Goal: Information Seeking & Learning: Understand process/instructions

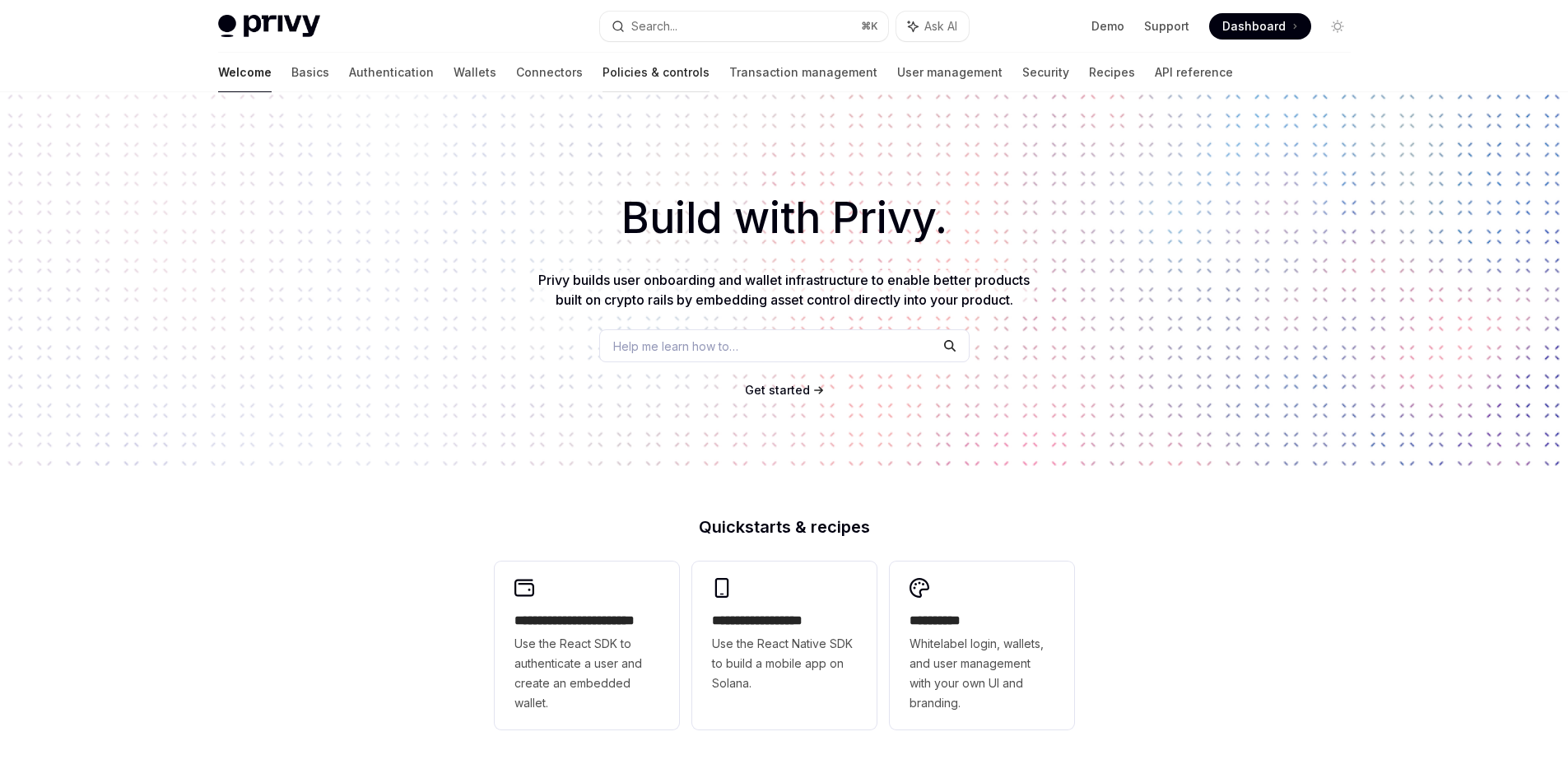
click at [602, 70] on link "Policies & controls" at bounding box center [655, 73] width 107 height 40
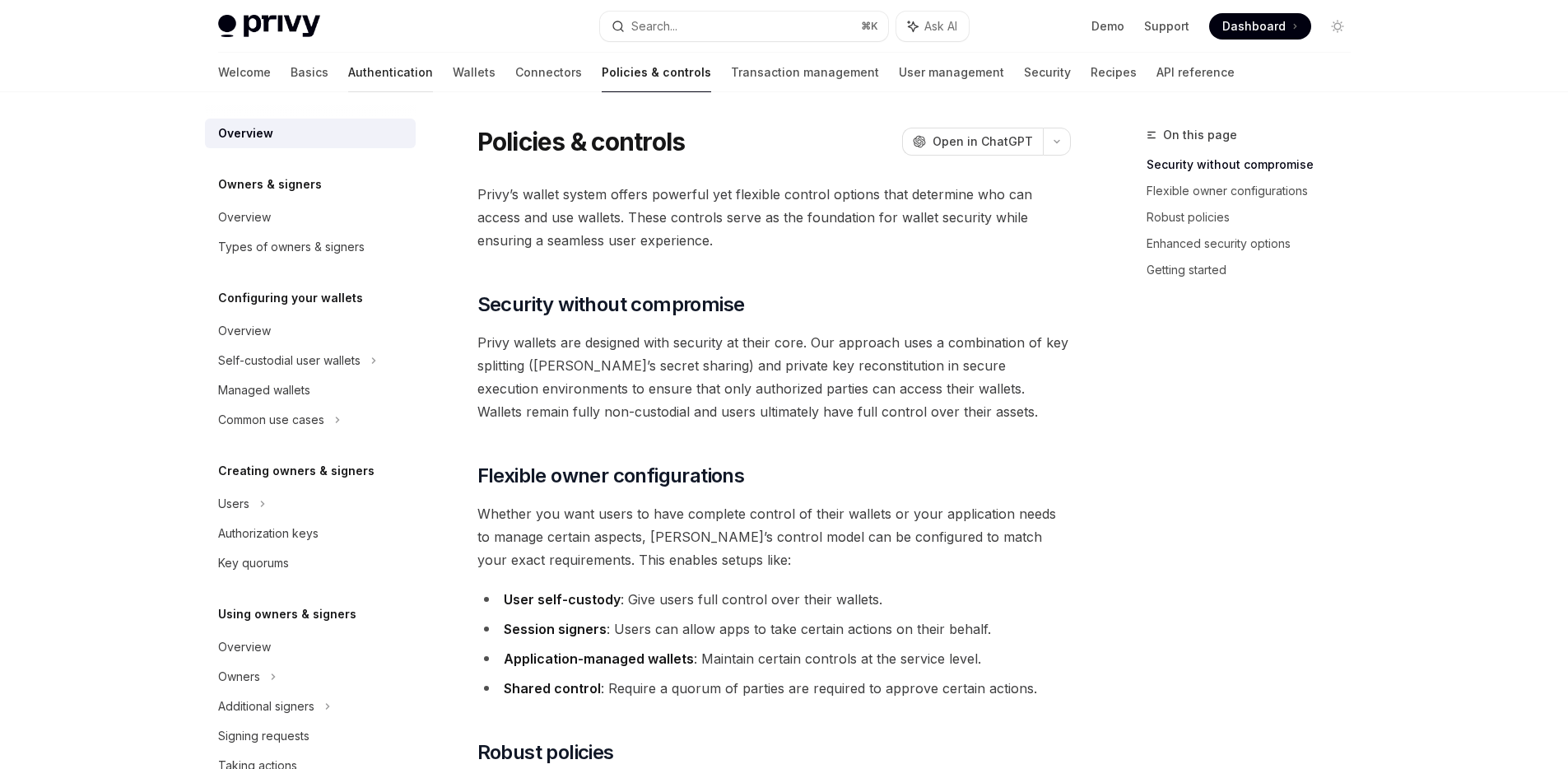
click at [348, 78] on link "Authentication" at bounding box center [391, 73] width 85 height 40
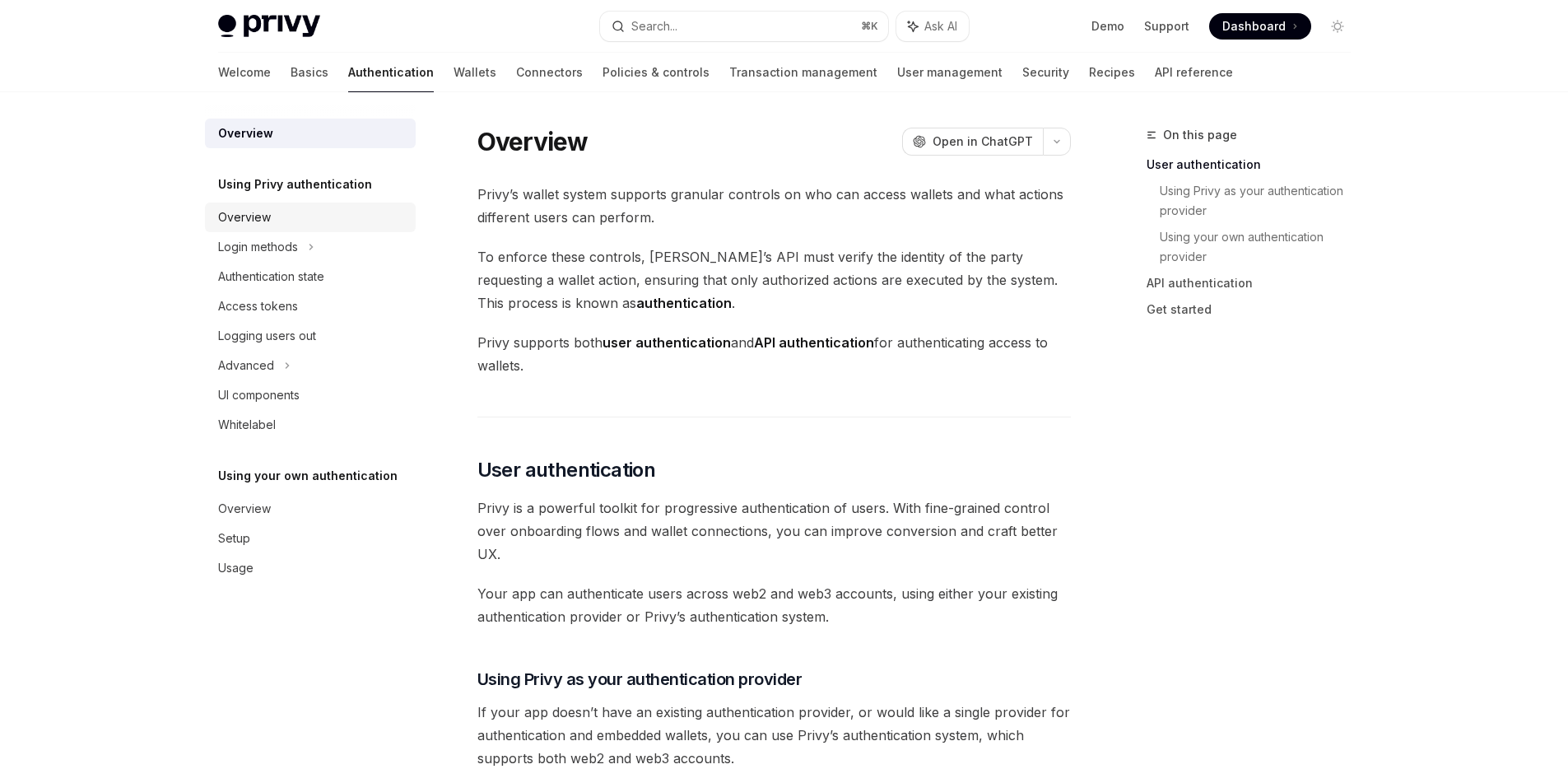
click at [288, 216] on div "Overview" at bounding box center [312, 217] width 187 height 19
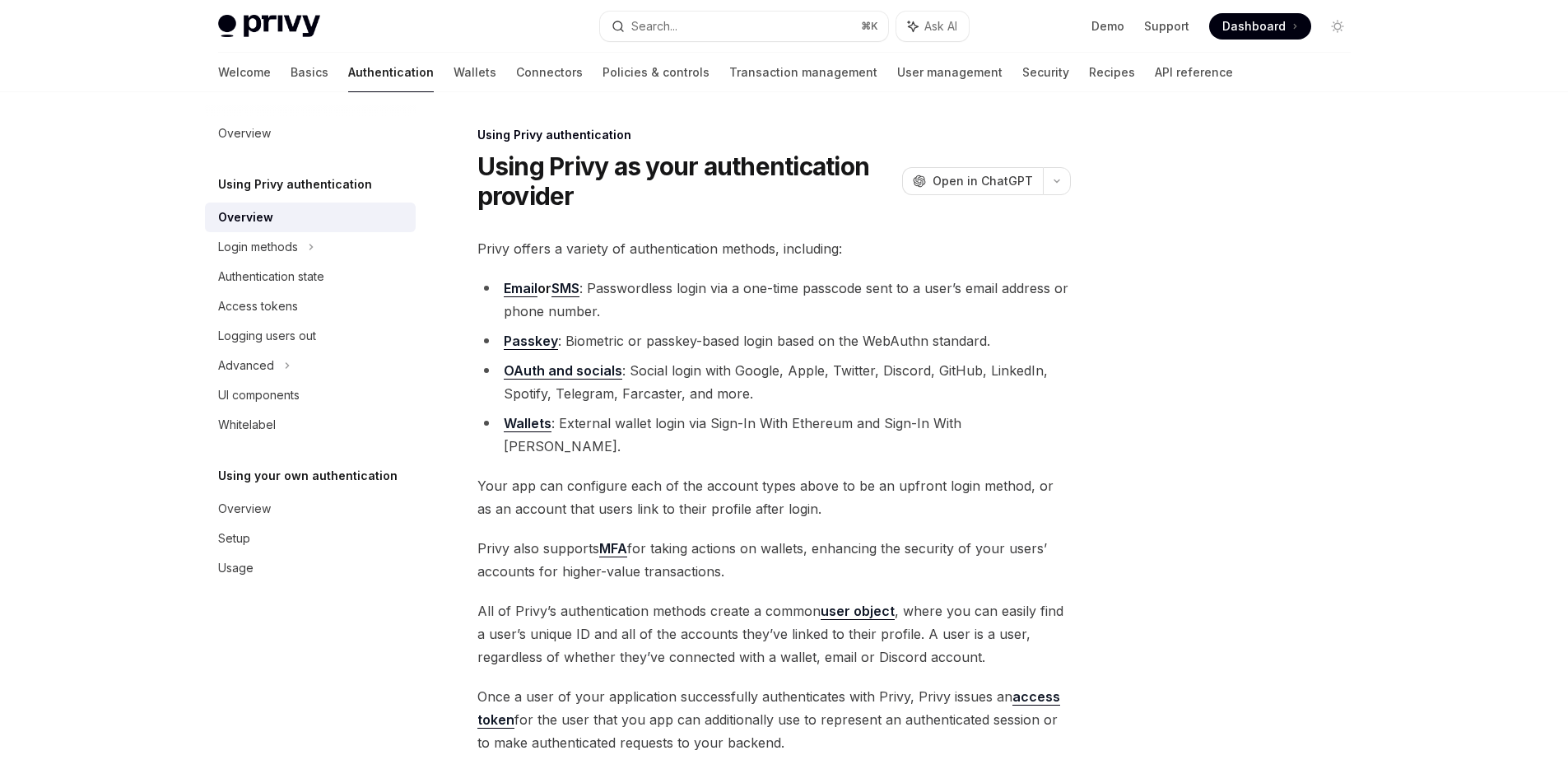
click at [348, 87] on link "Authentication" at bounding box center [391, 73] width 86 height 40
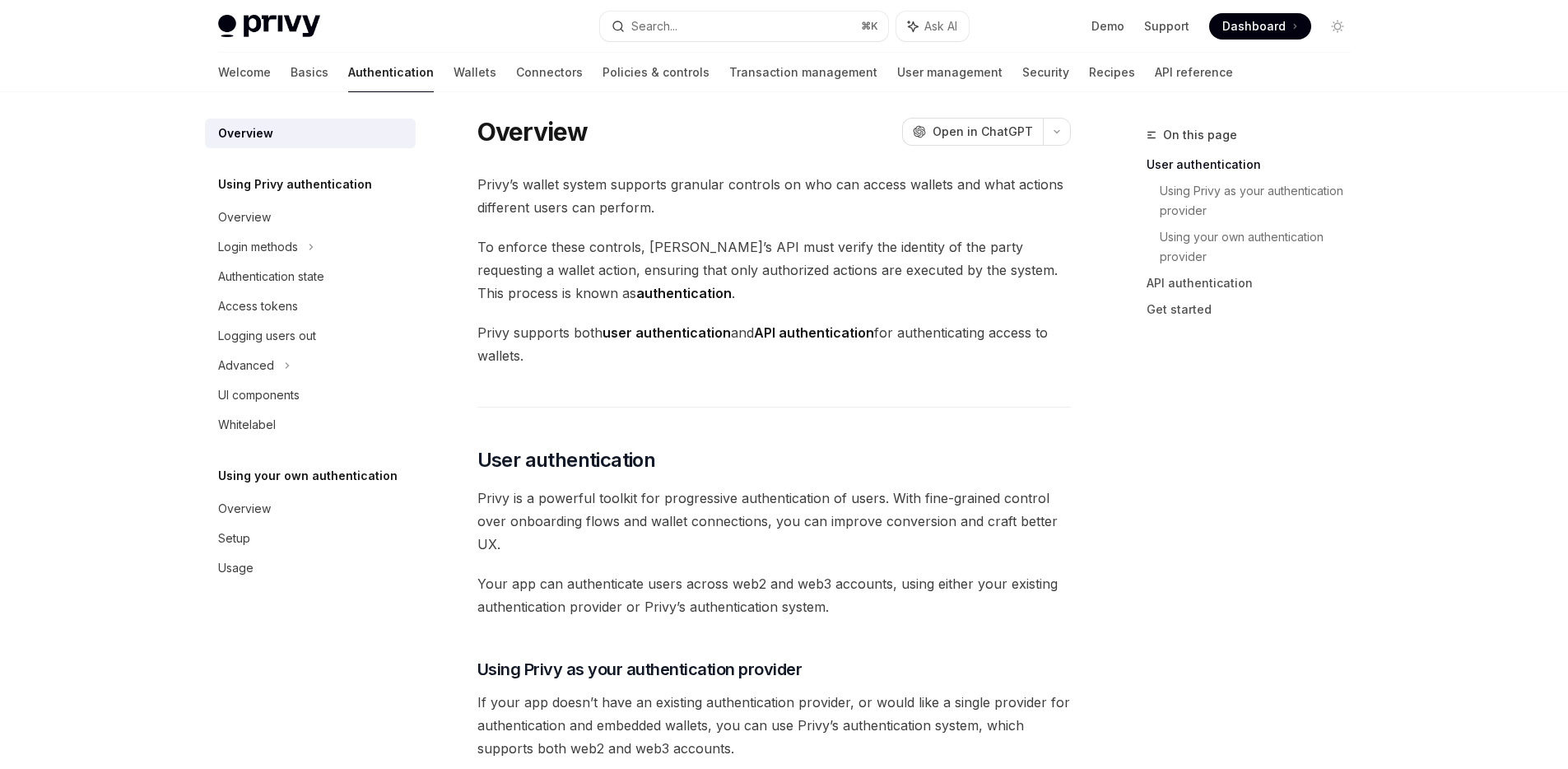
scroll to position [290, 0]
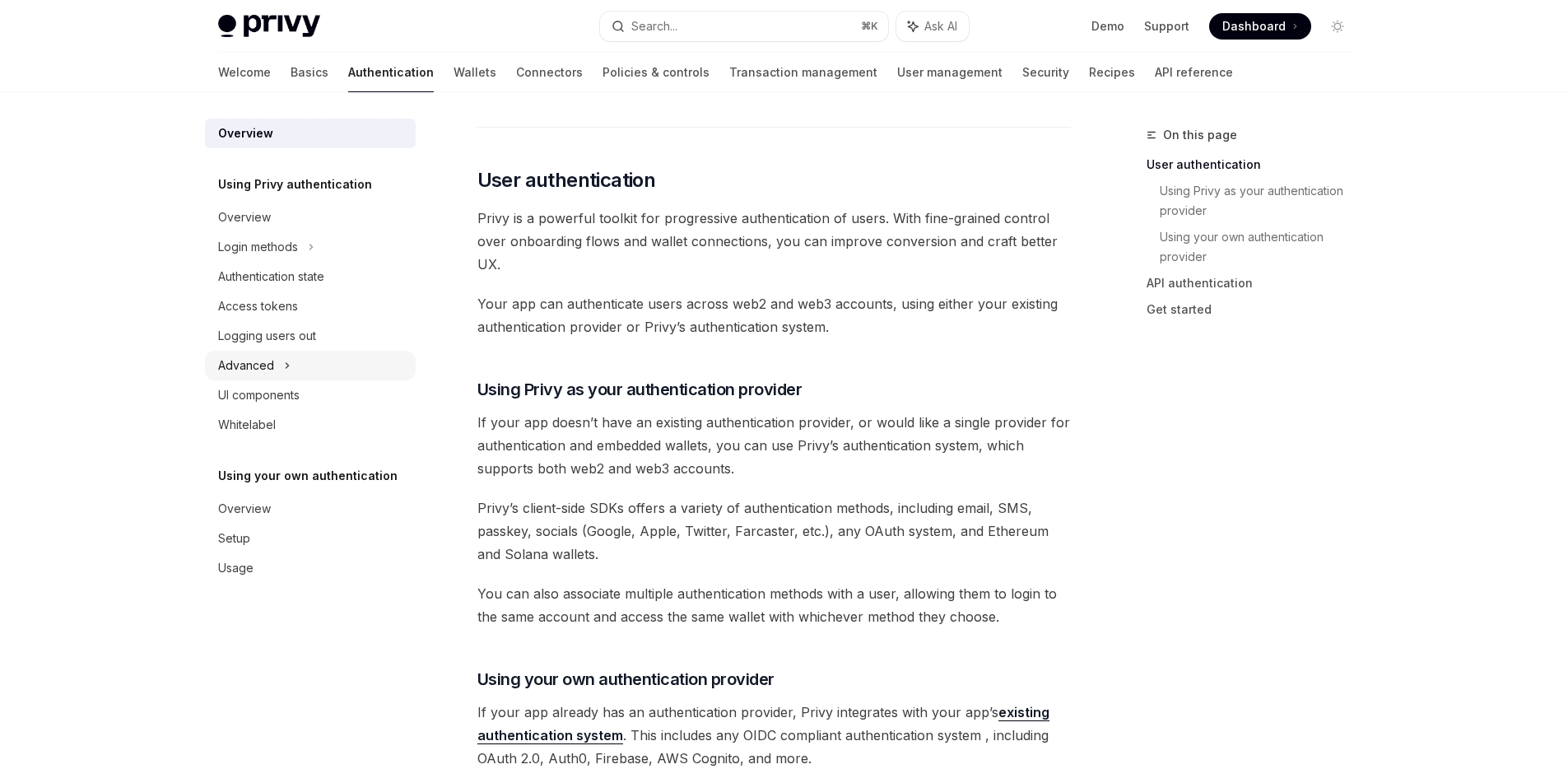
click at [291, 372] on div "Advanced" at bounding box center [310, 365] width 210 height 29
click at [292, 372] on div "Advanced" at bounding box center [310, 365] width 210 height 29
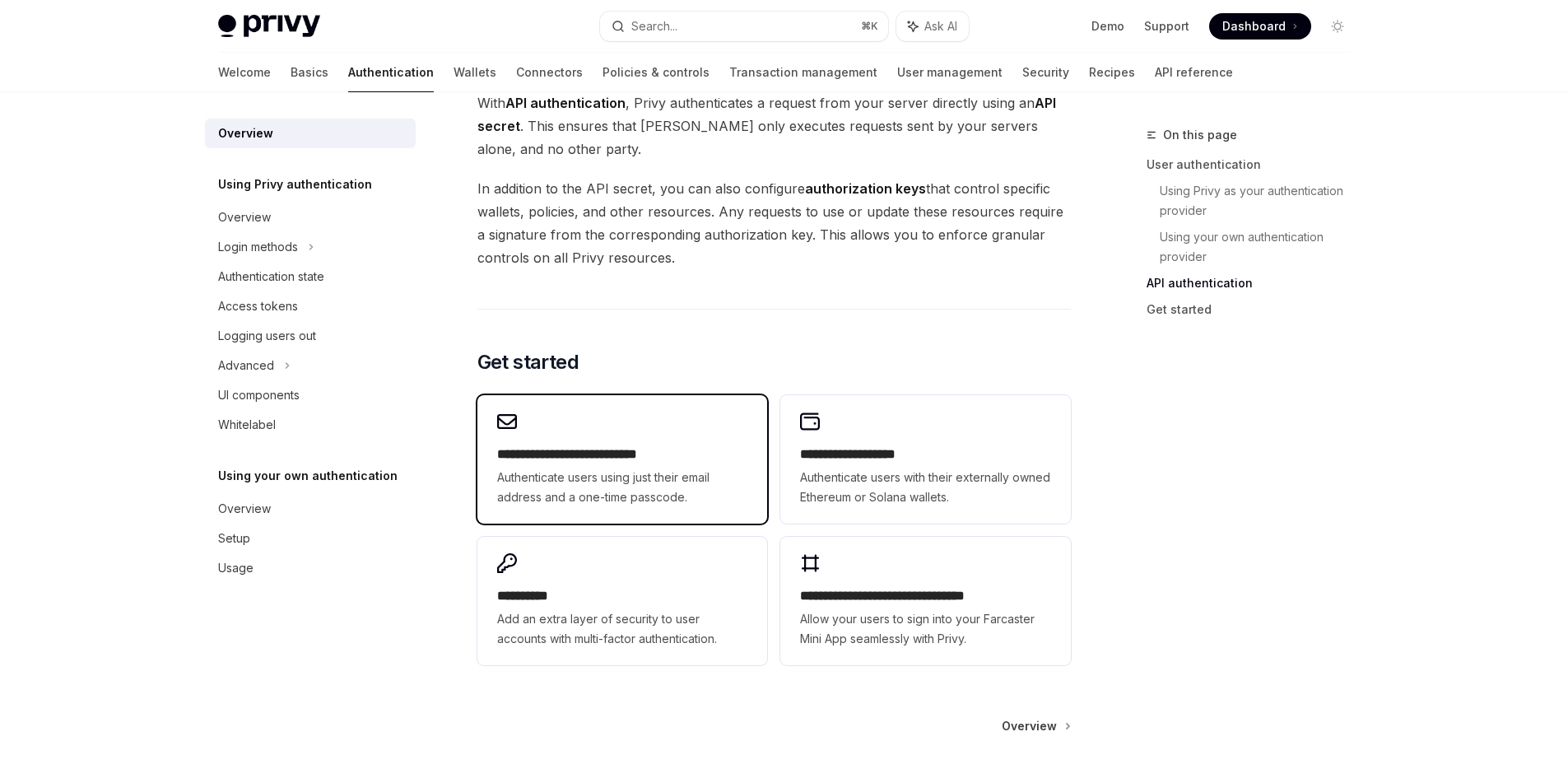
scroll to position [1297, 0]
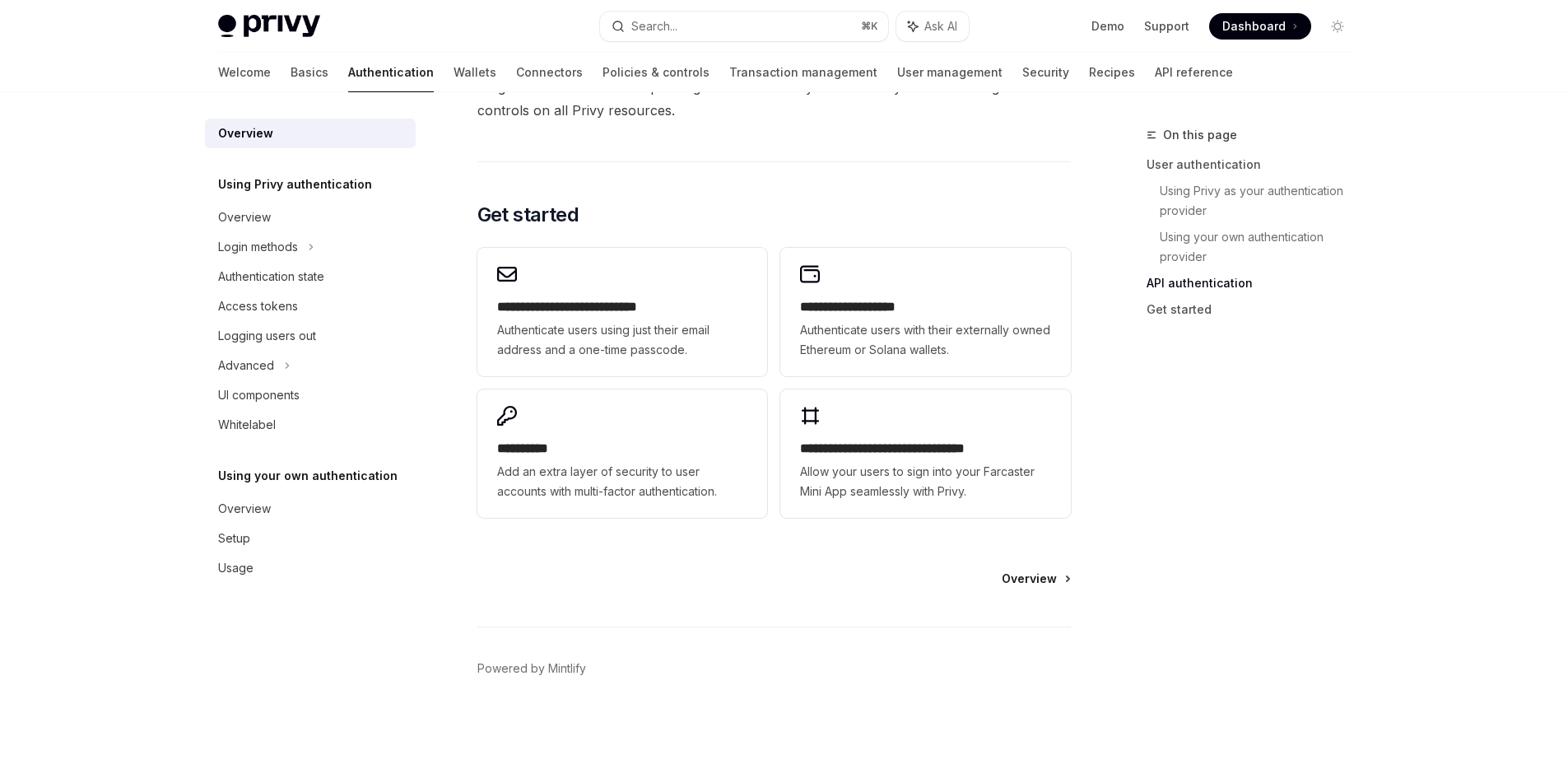
click at [1019, 578] on span "Overview" at bounding box center [1029, 579] width 55 height 17
type textarea "*"
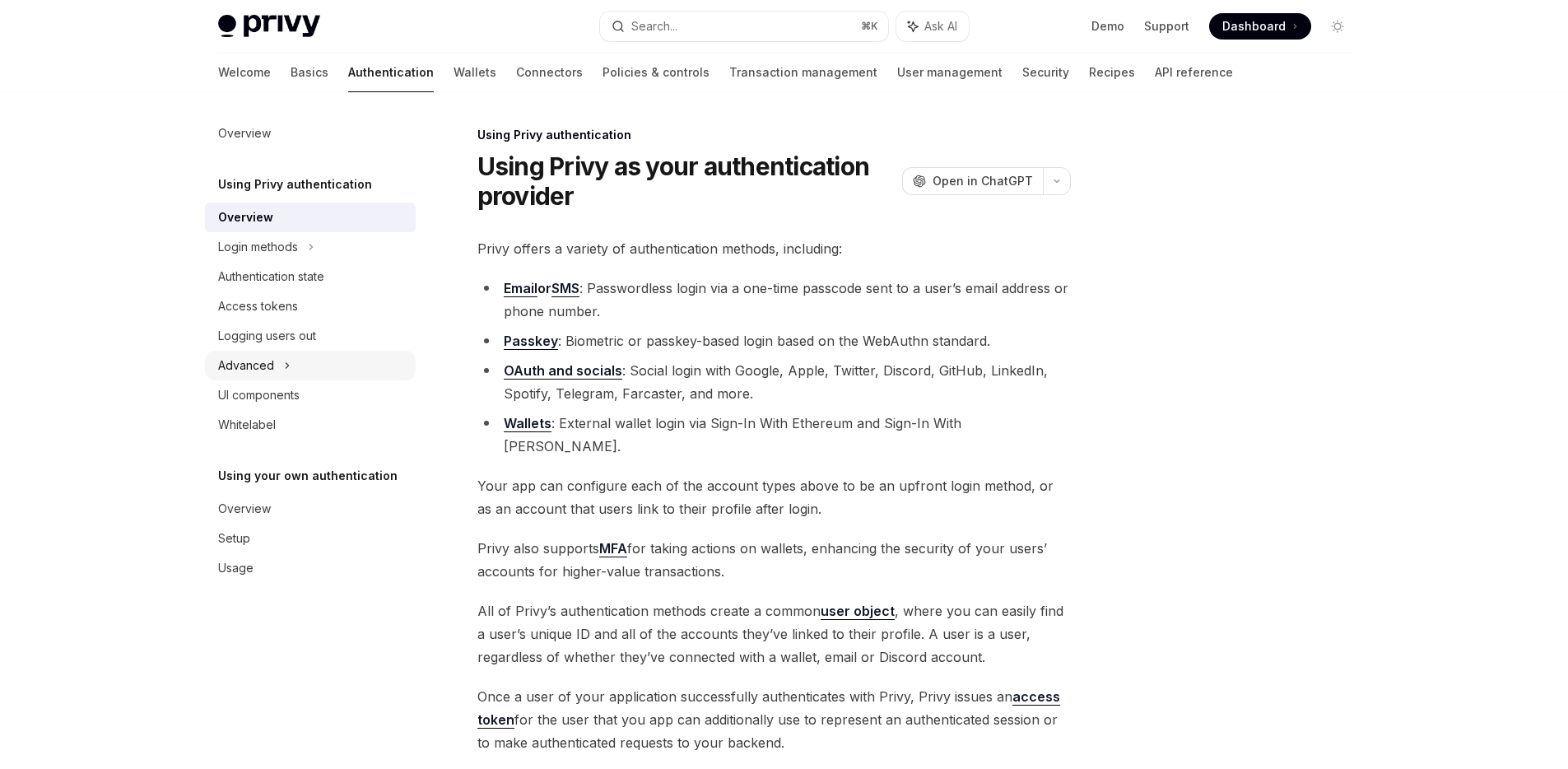
click at [246, 369] on div "Advanced" at bounding box center [246, 365] width 56 height 19
click at [270, 363] on div "Advanced" at bounding box center [246, 365] width 56 height 19
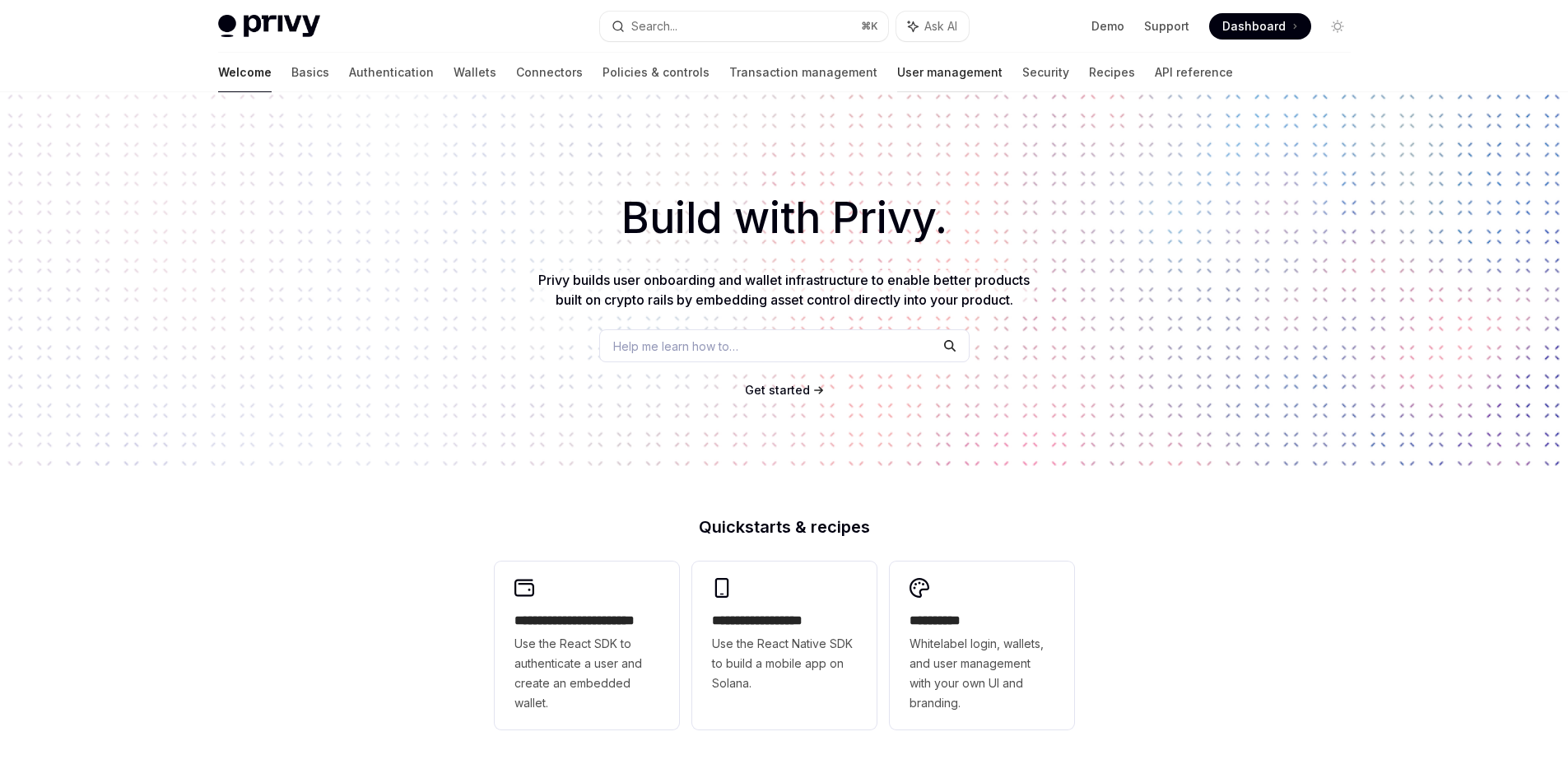
click at [897, 76] on link "User management" at bounding box center [949, 73] width 105 height 40
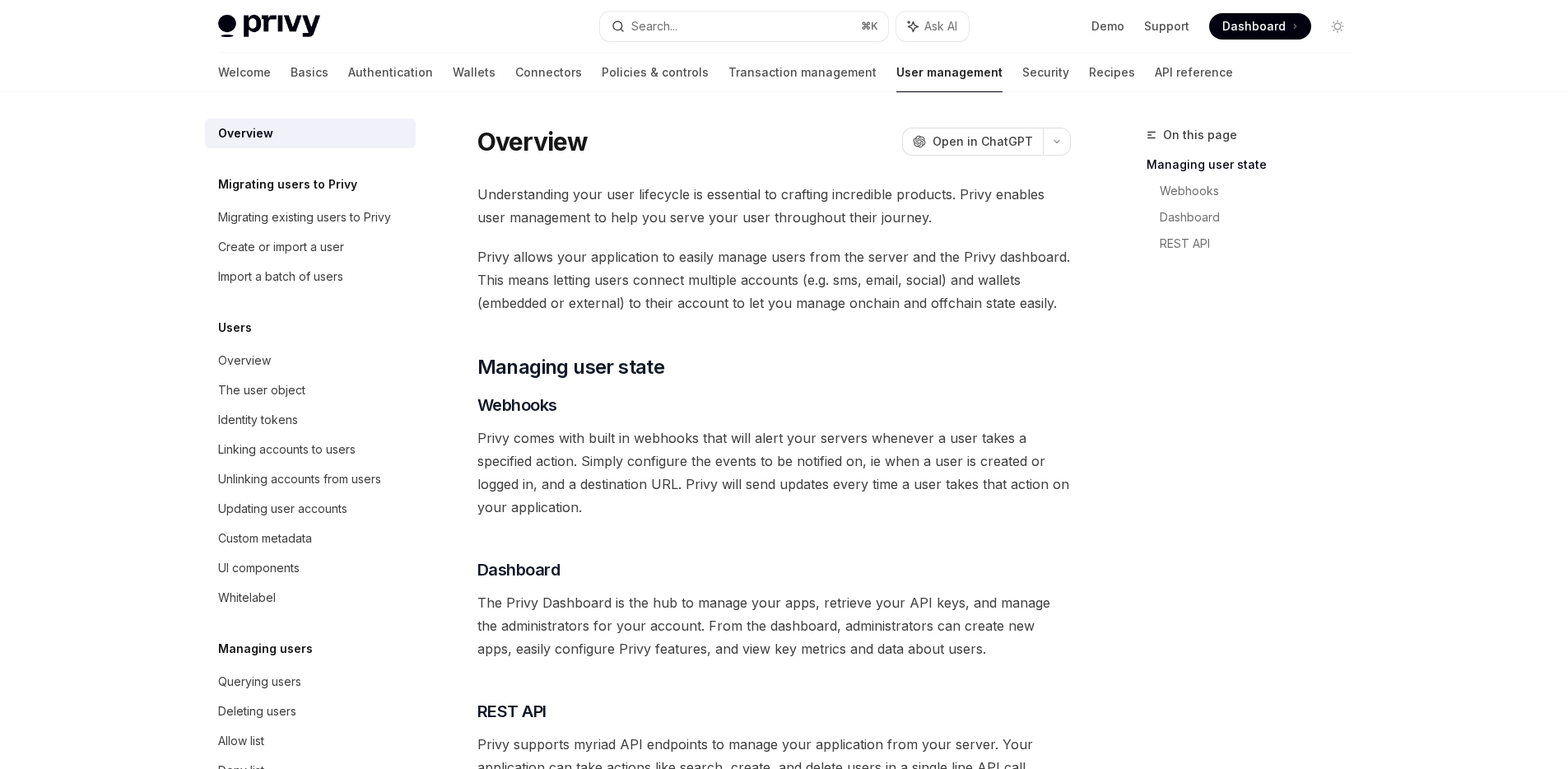
scroll to position [189, 0]
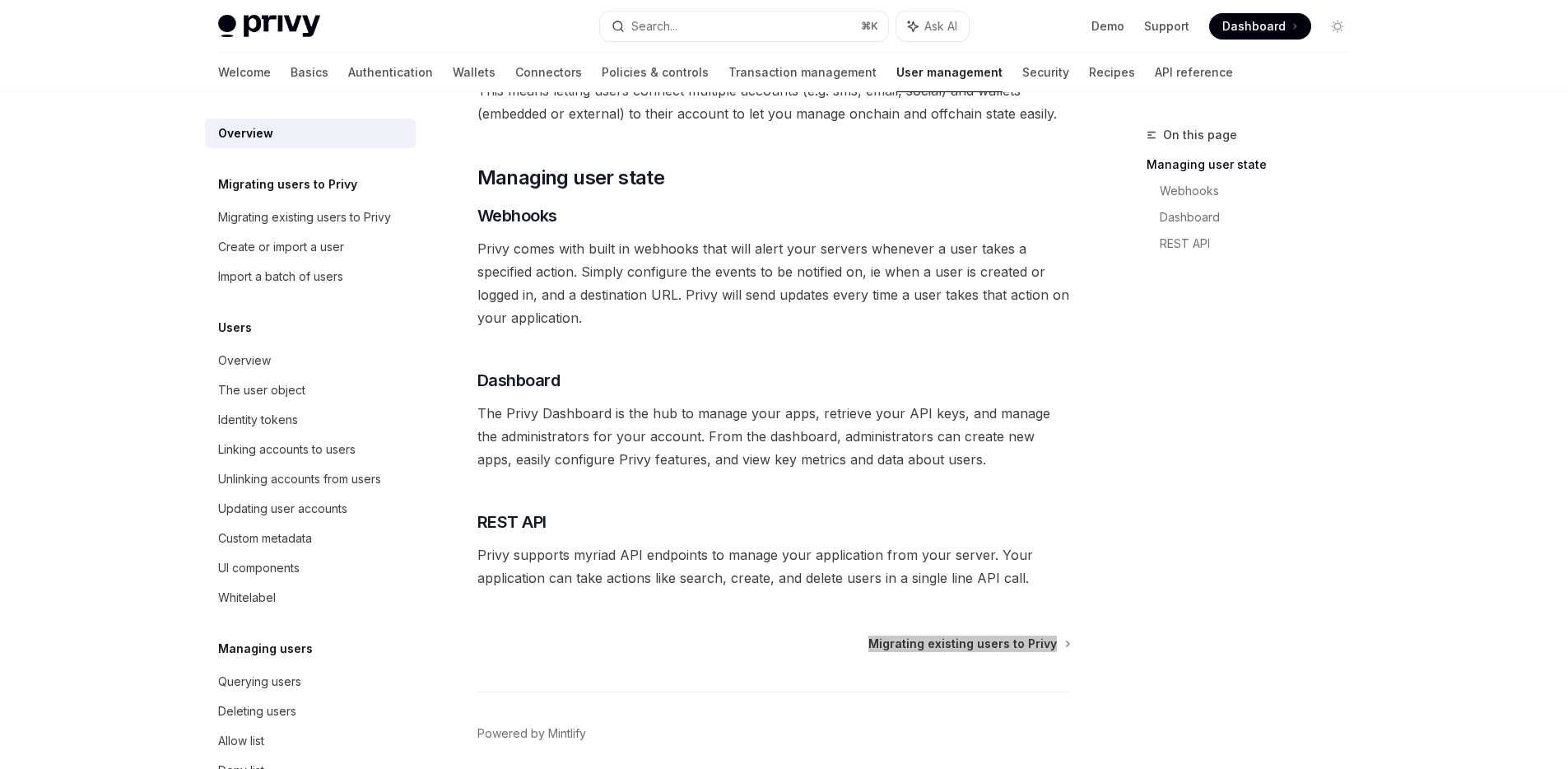
type textarea "*"
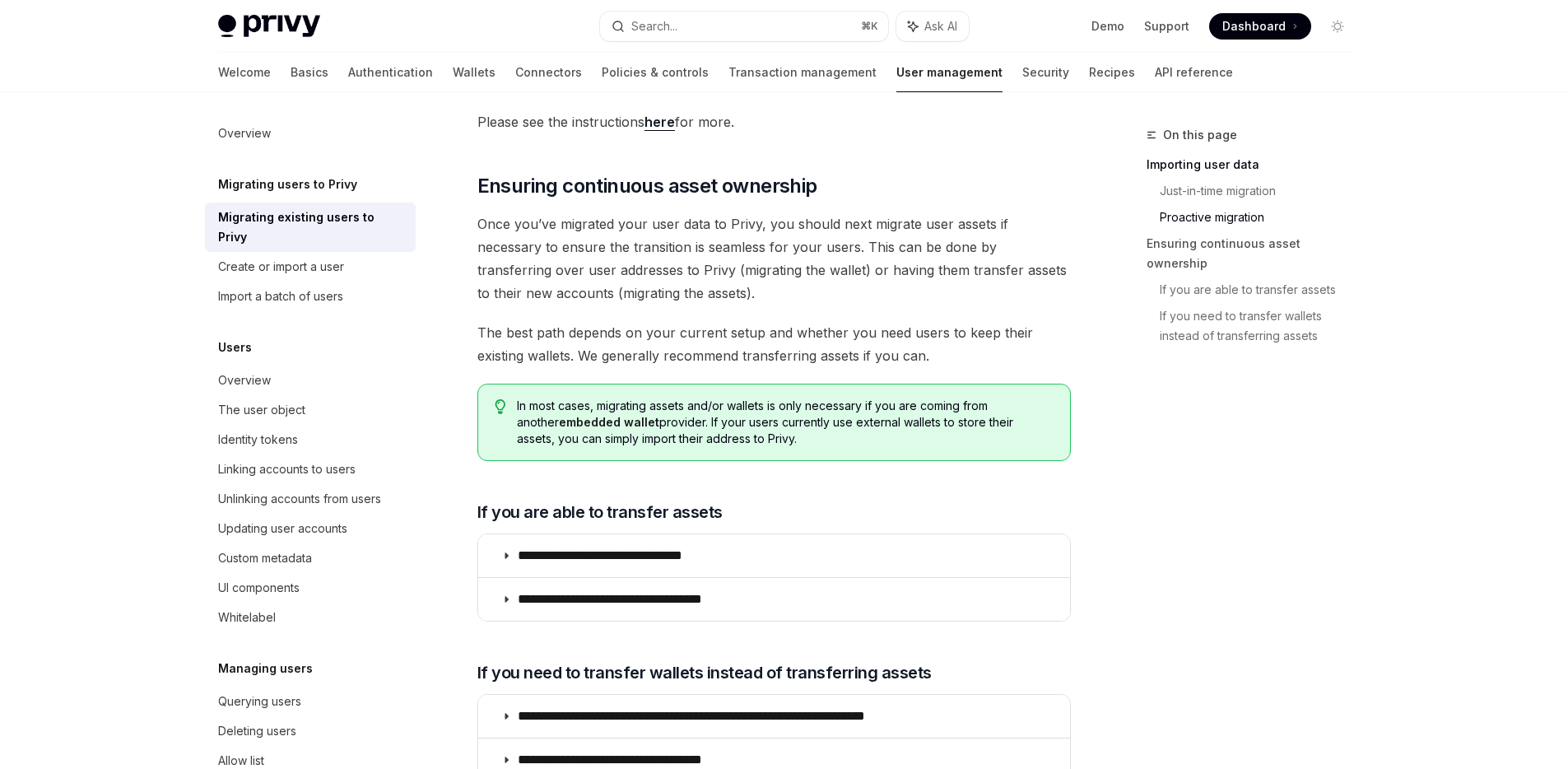
scroll to position [1676, 0]
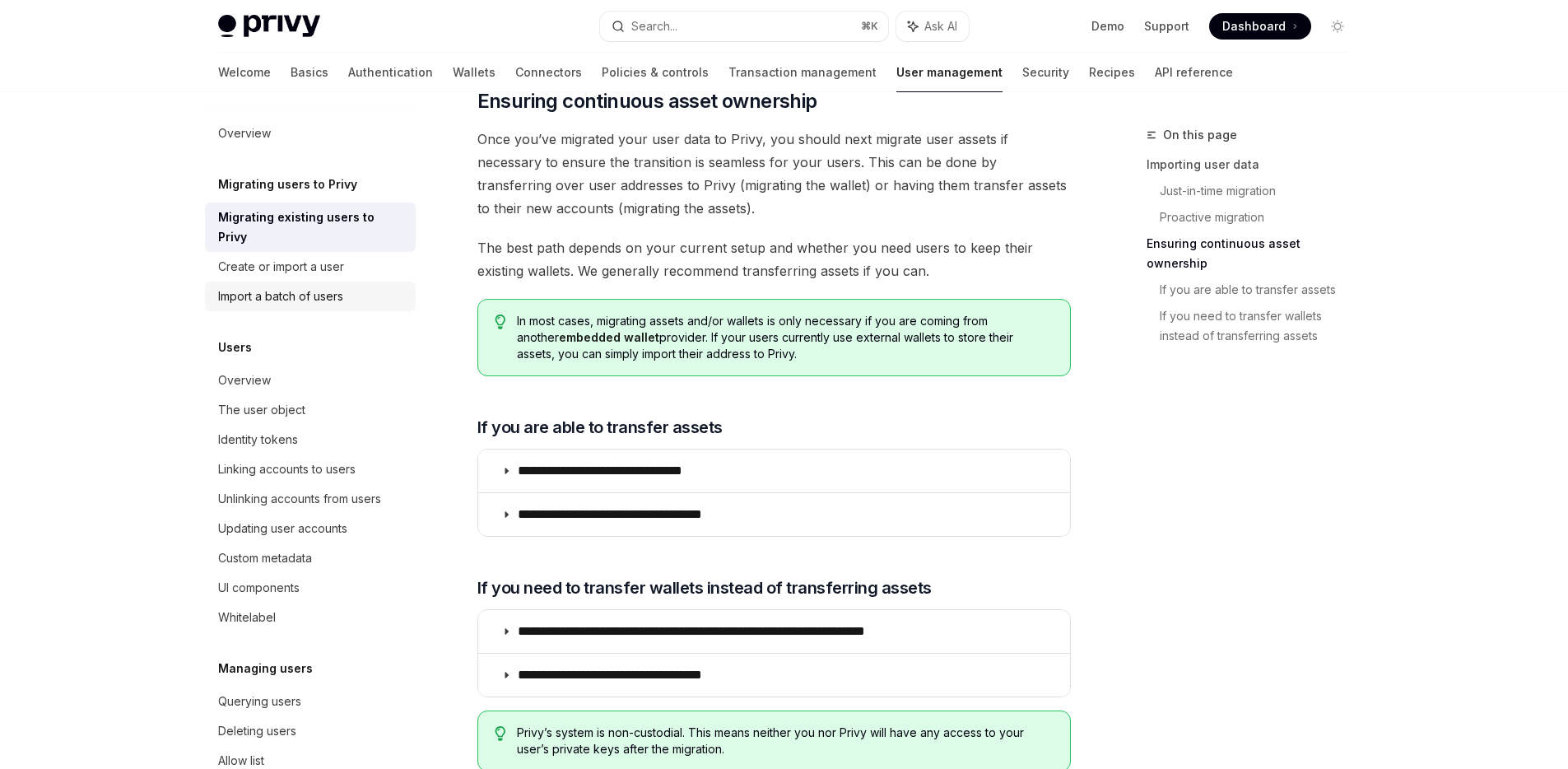
click at [265, 292] on div "Import a batch of users" at bounding box center [280, 296] width 125 height 19
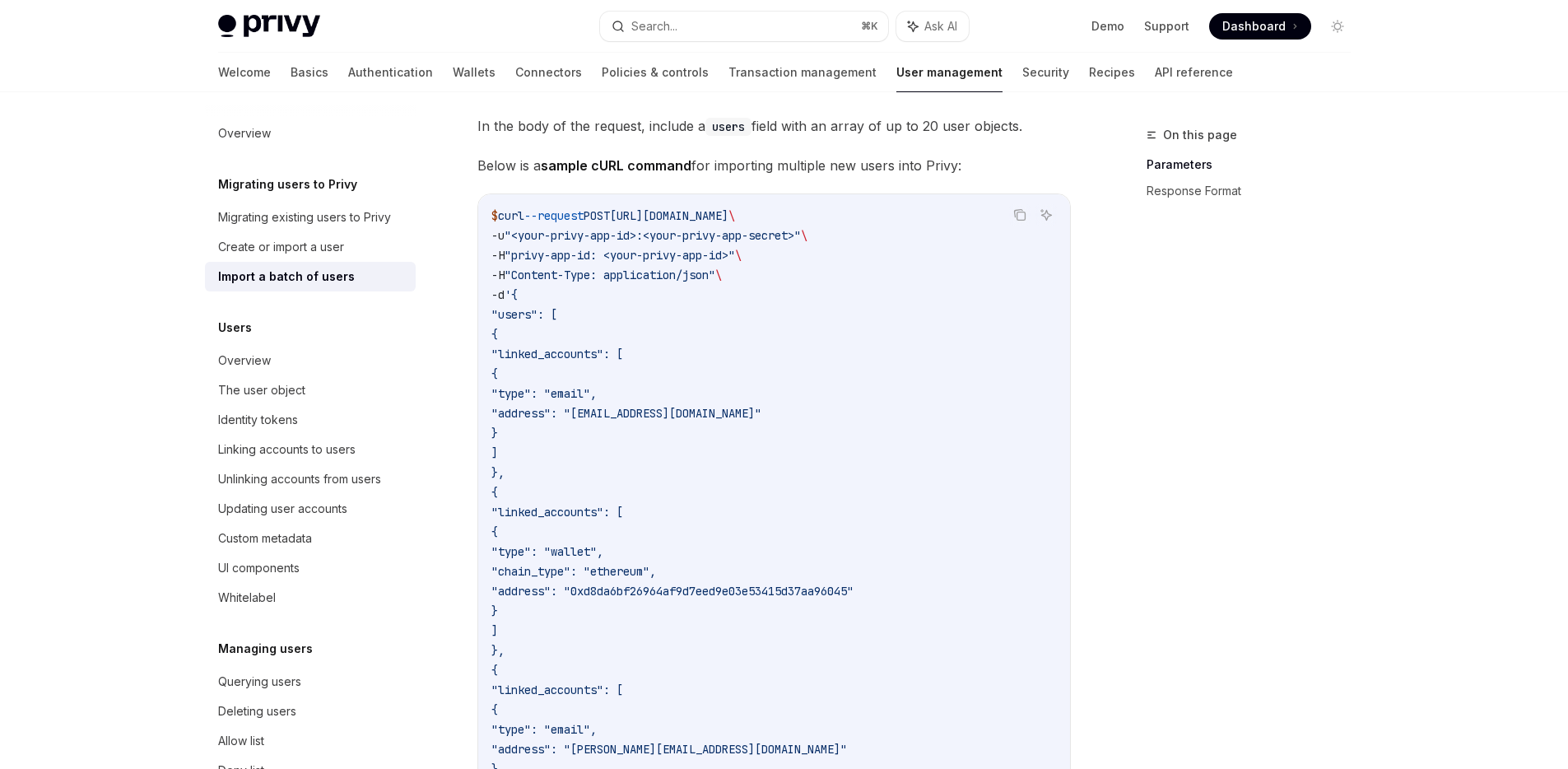
scroll to position [113, 0]
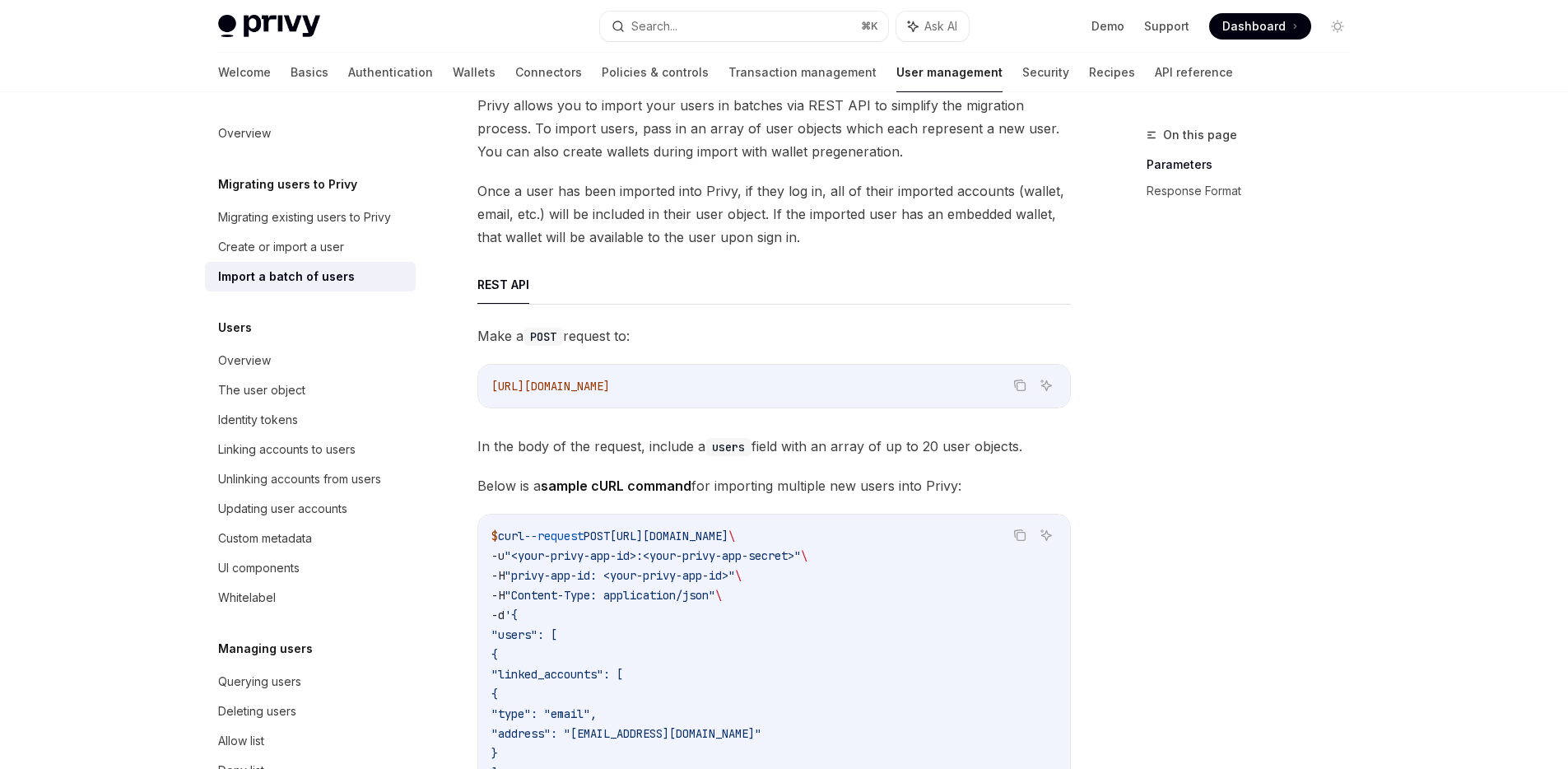
type textarea "*"
